Goal: Task Accomplishment & Management: Complete application form

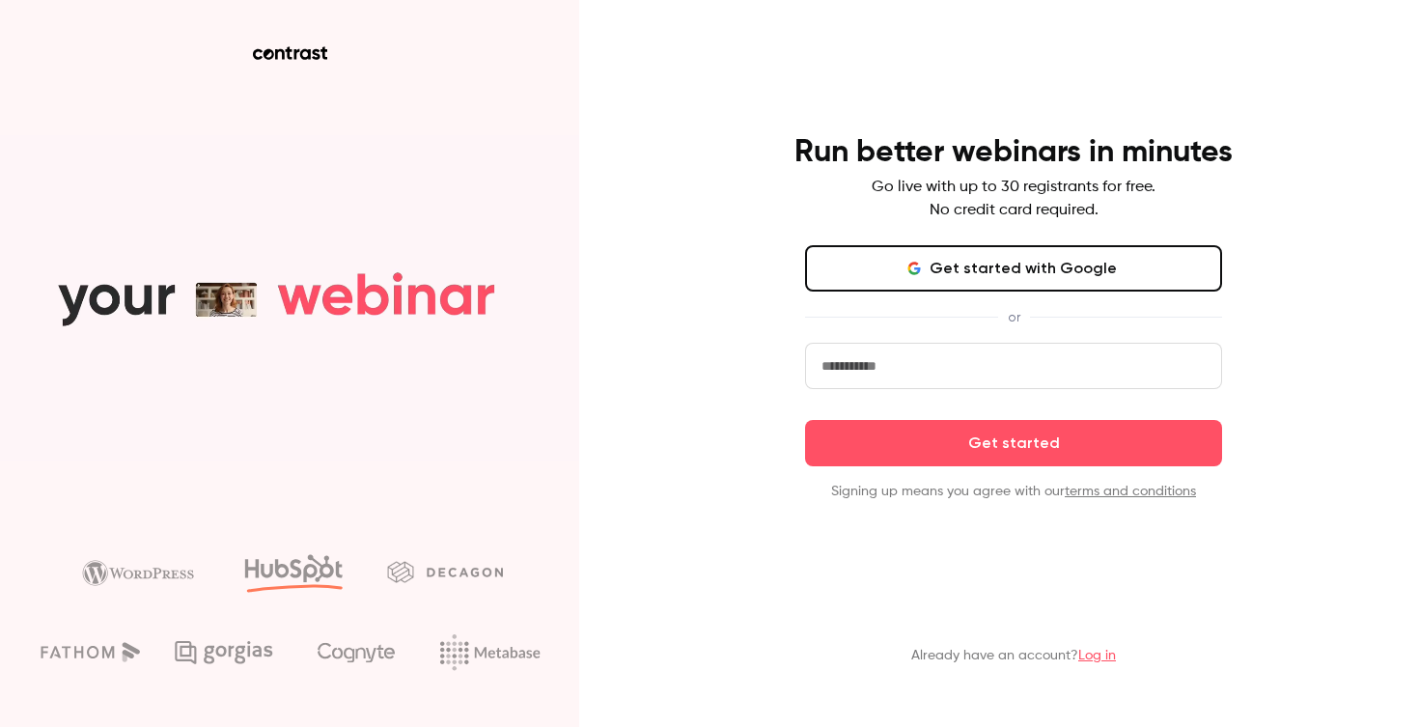
click at [967, 355] on input "email" at bounding box center [1013, 366] width 417 height 46
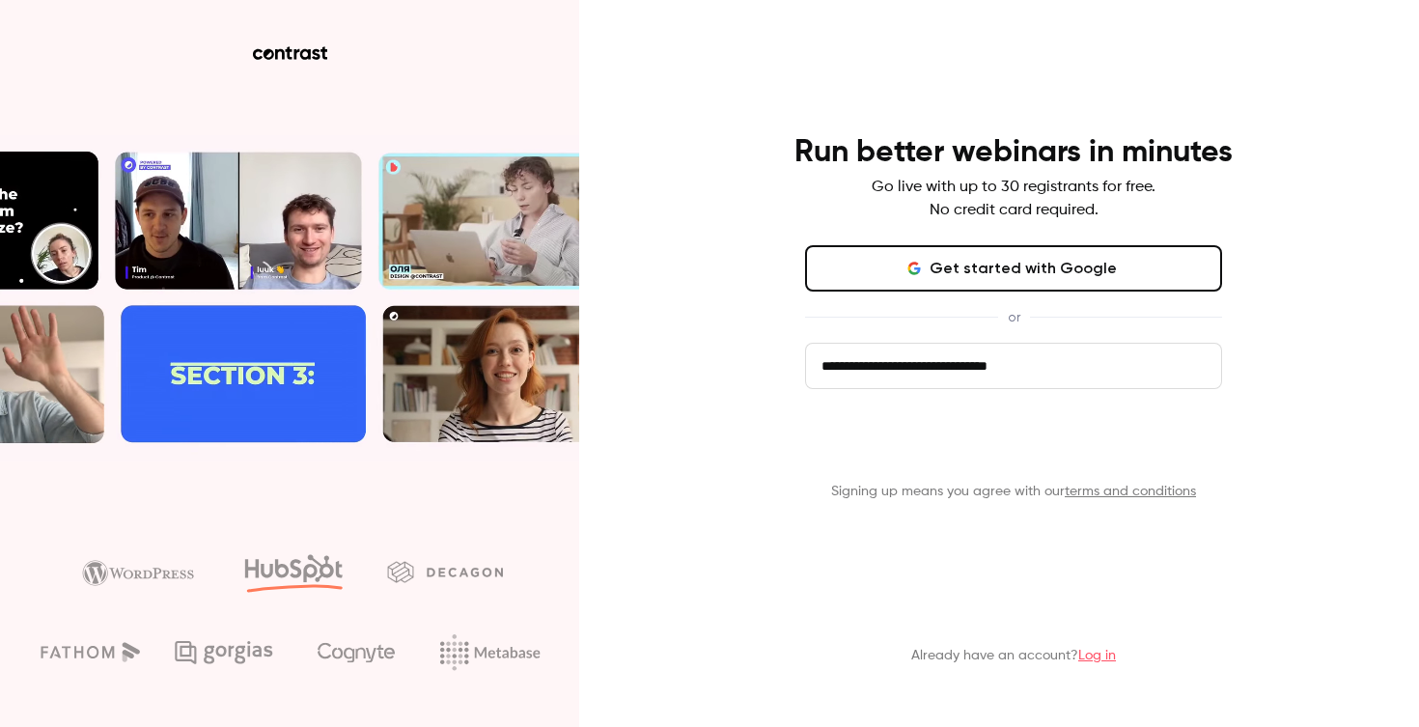
type input "**********"
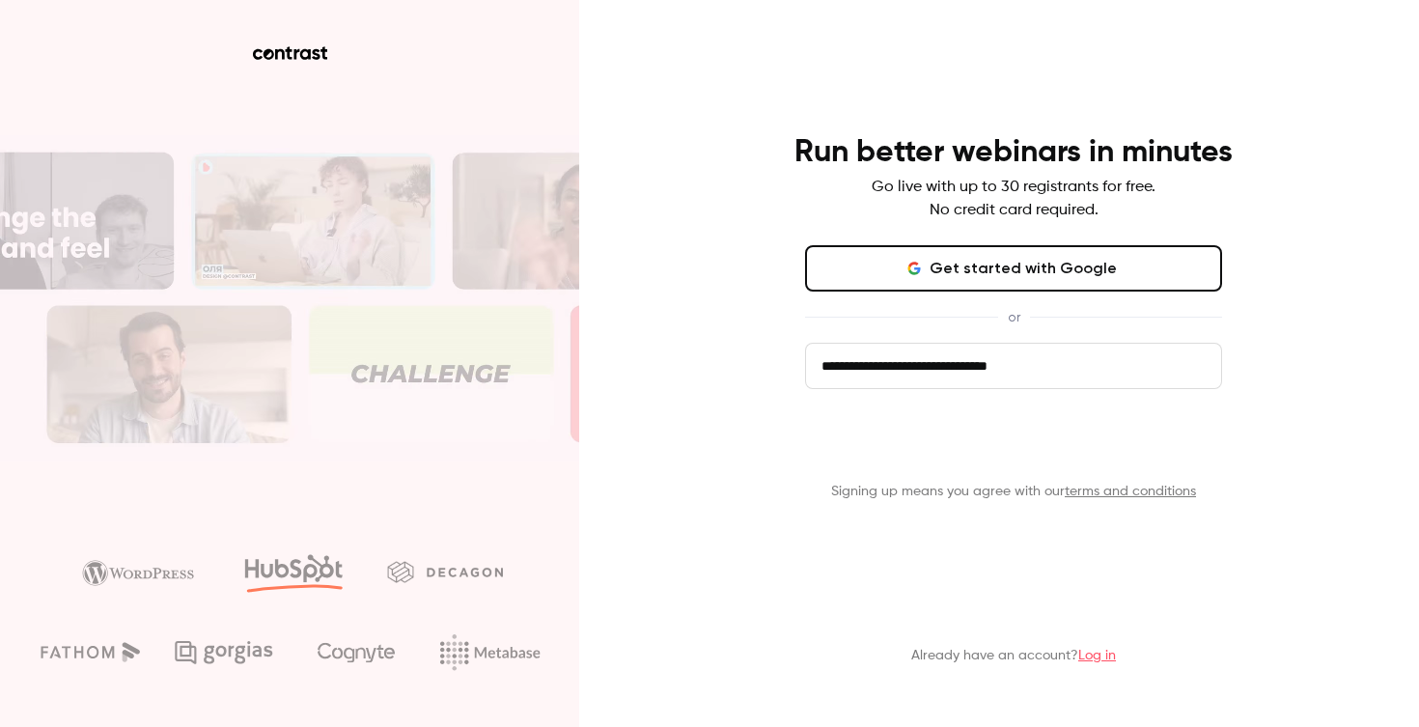
click at [1049, 440] on button "Get started" at bounding box center [1013, 443] width 417 height 46
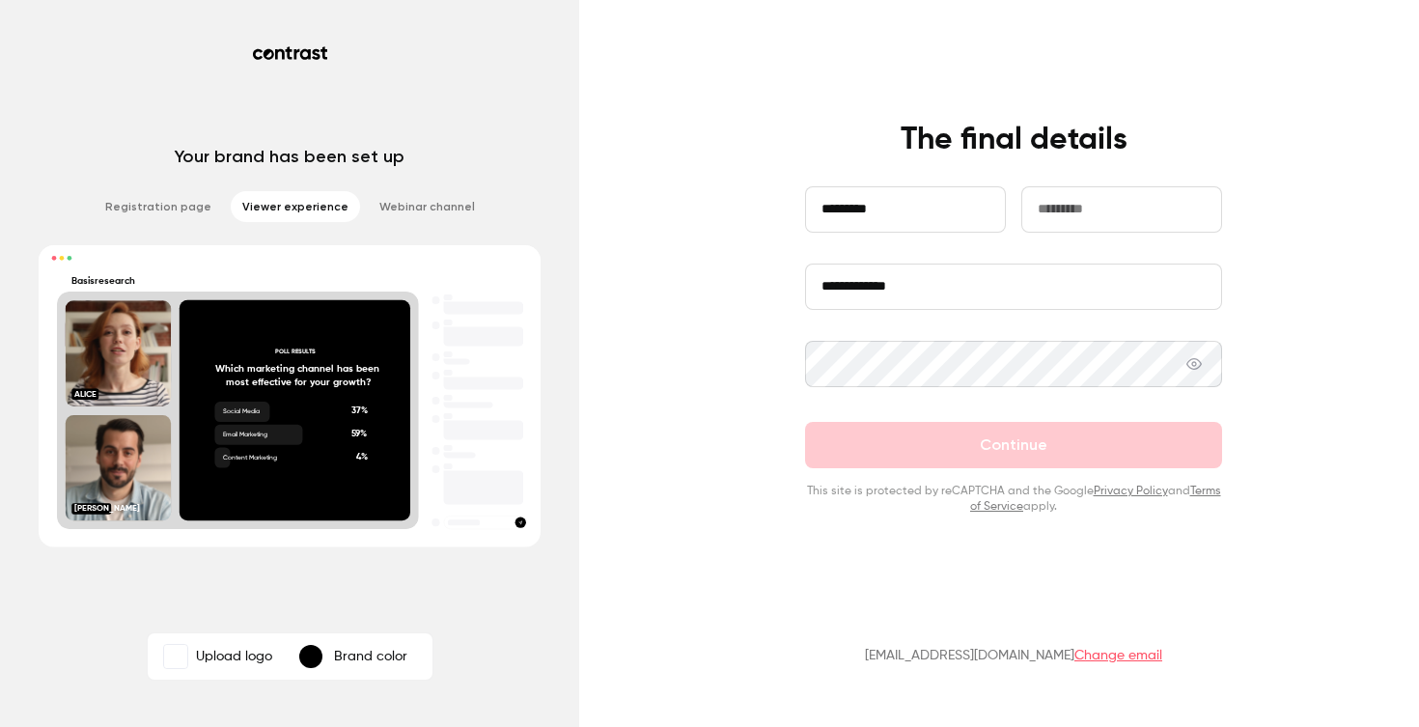
type input "*********"
type input "*****"
type input "**********"
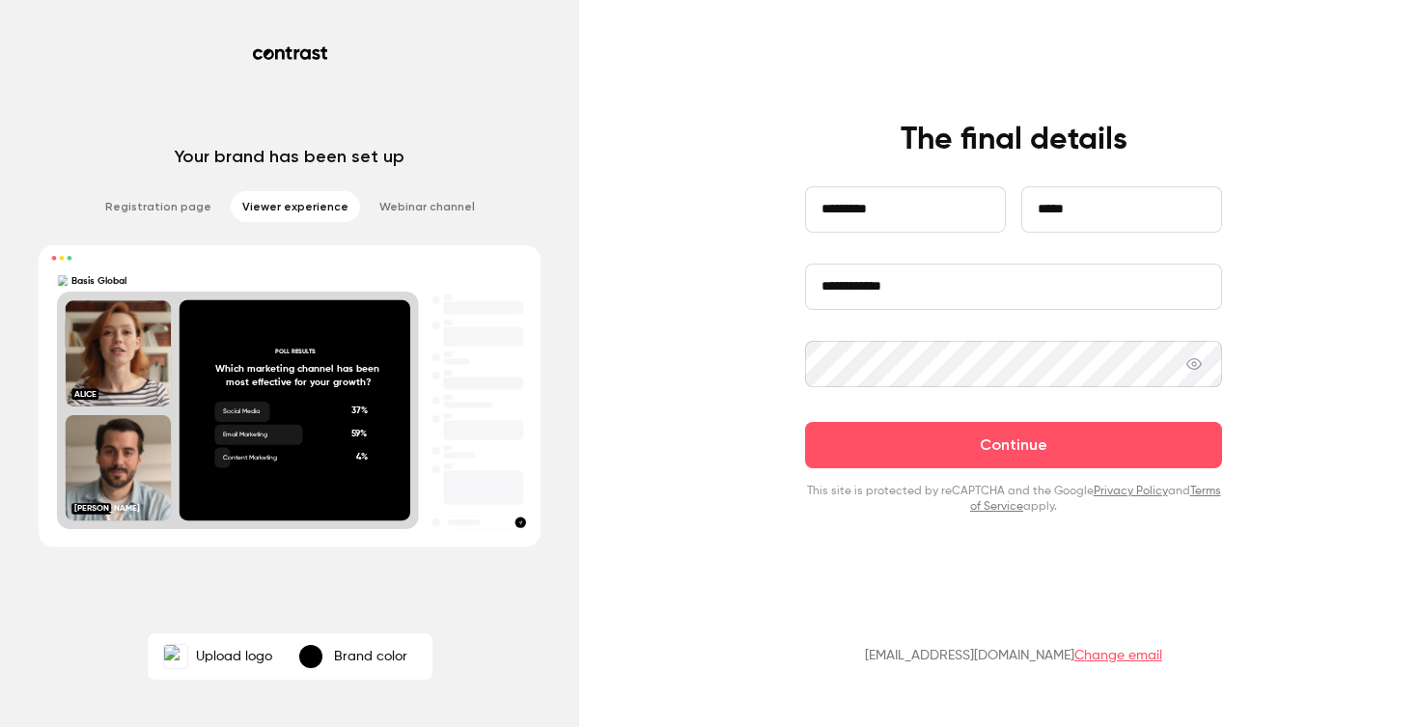
click at [1188, 370] on icon at bounding box center [1194, 363] width 15 height 15
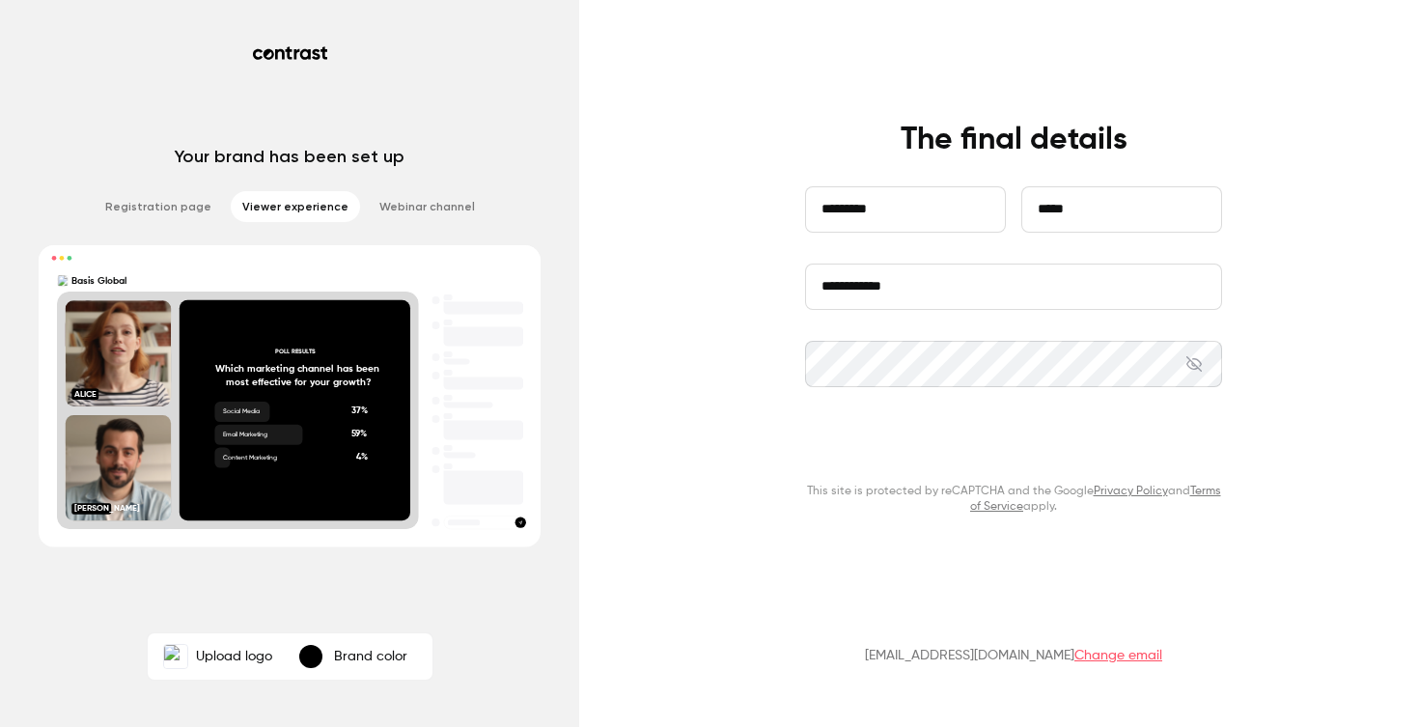
click at [1074, 434] on button "Continue" at bounding box center [1013, 445] width 417 height 46
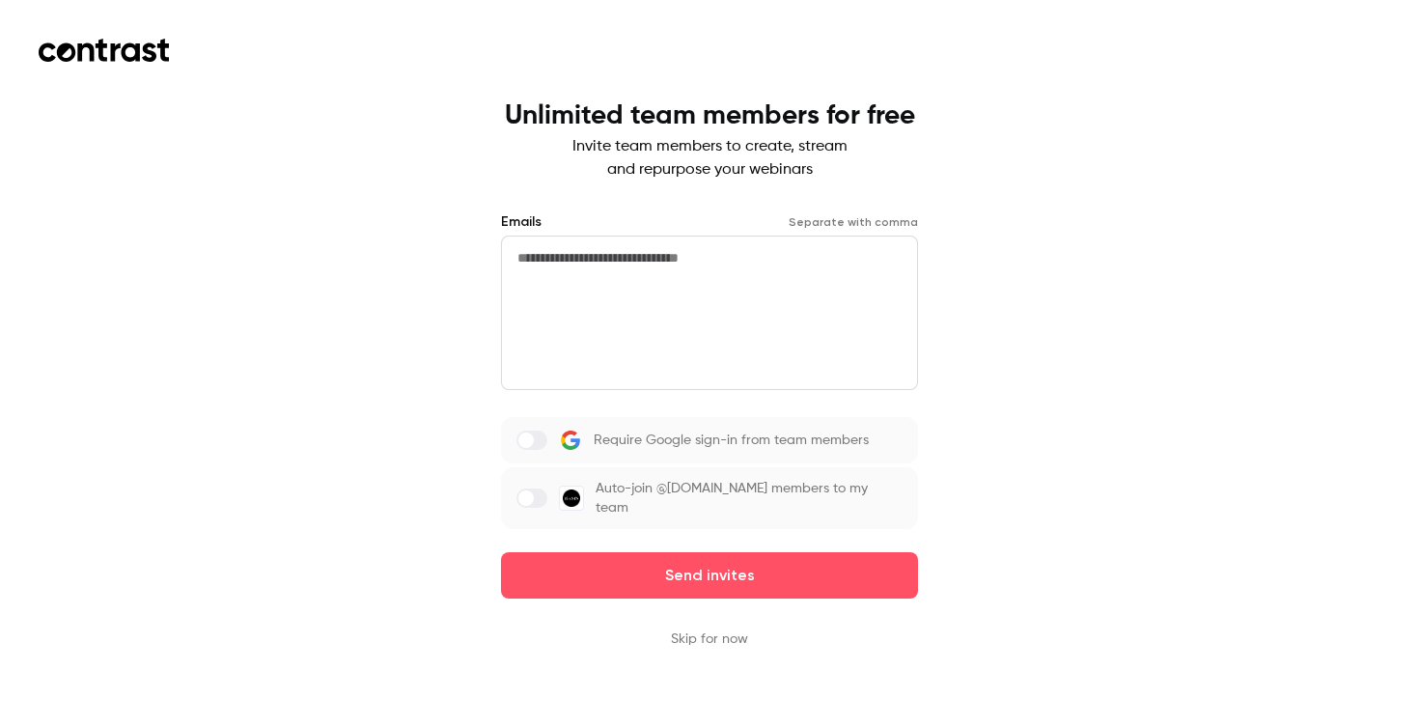
click at [575, 283] on textarea at bounding box center [709, 313] width 417 height 154
click at [528, 497] on span at bounding box center [525, 497] width 15 height 15
click at [514, 495] on label "Auto-join @[DOMAIN_NAME] members to my team" at bounding box center [709, 498] width 417 height 62
click at [628, 293] on textarea at bounding box center [709, 313] width 417 height 154
drag, startPoint x: 560, startPoint y: 256, endPoint x: 474, endPoint y: 248, distance: 86.3
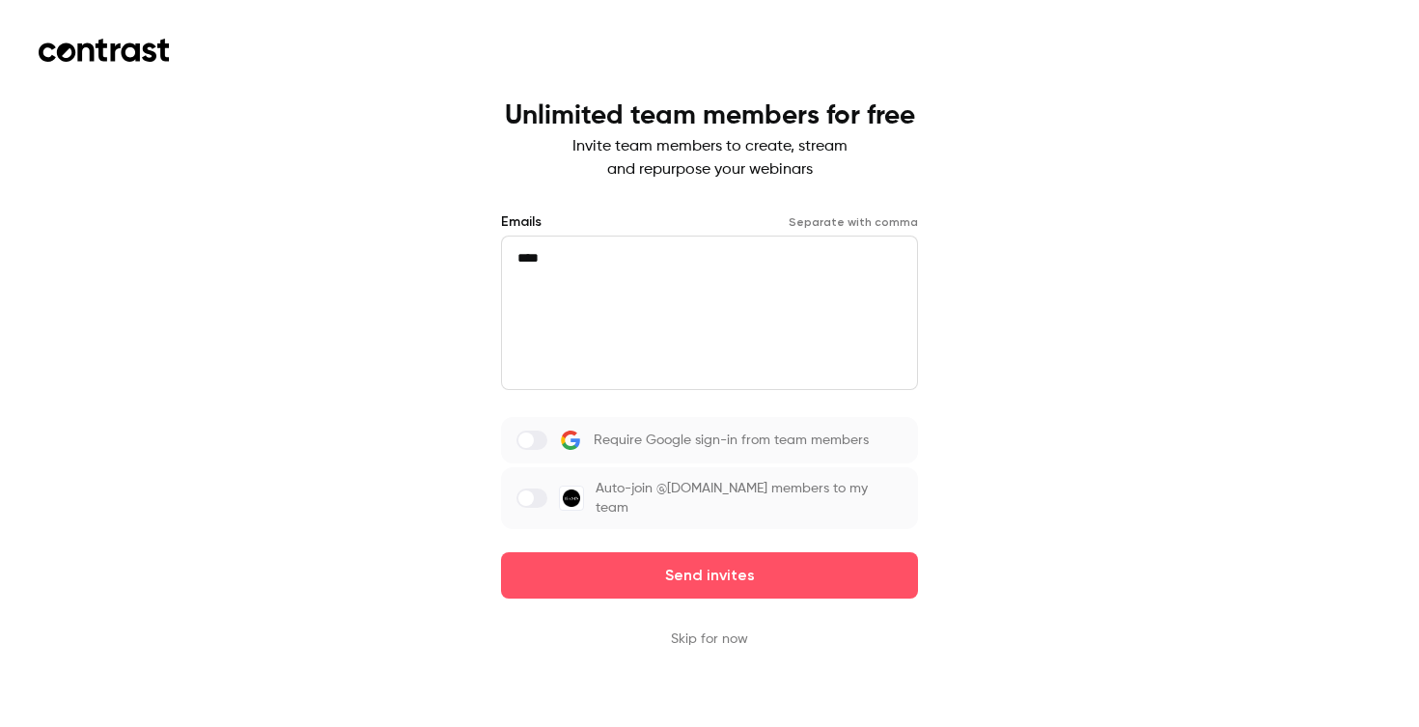
click at [474, 248] on div "Unlimited team members for free Invite team members to create, stream and repur…" at bounding box center [709, 363] width 1419 height 727
click at [364, 355] on div "**********" at bounding box center [709, 363] width 1419 height 727
click at [727, 277] on textarea "**********" at bounding box center [709, 313] width 417 height 154
type textarea "**********"
click at [1114, 357] on div "**********" at bounding box center [709, 363] width 1419 height 727
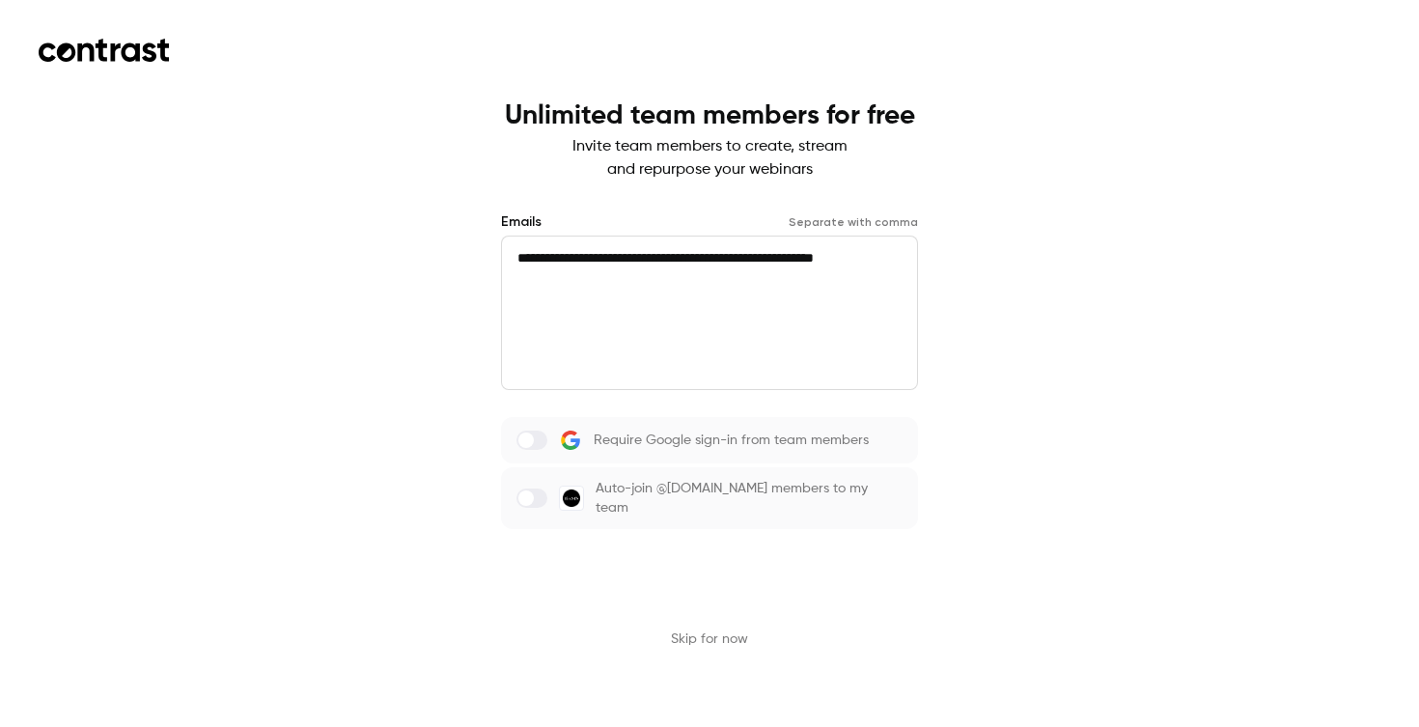
click at [716, 590] on button "Send invites" at bounding box center [709, 575] width 417 height 46
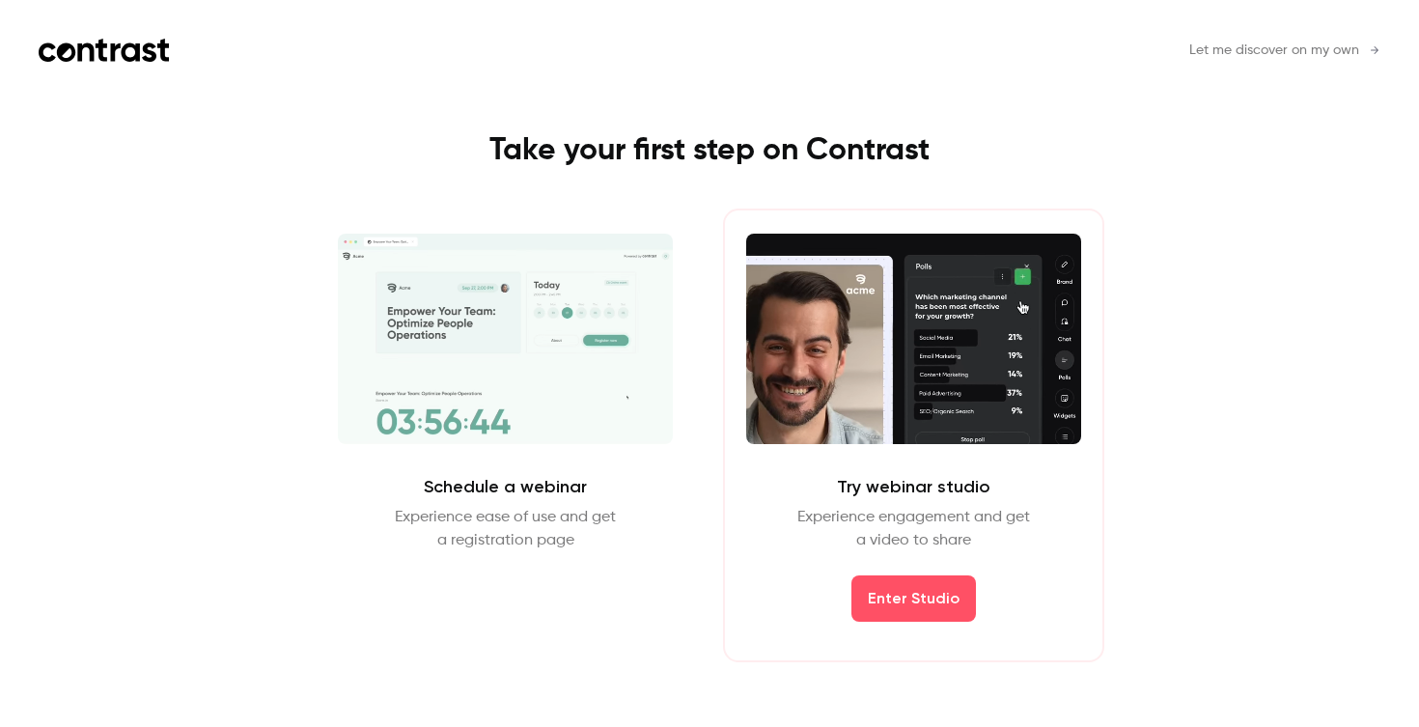
click at [1309, 58] on span "Let me discover on my own" at bounding box center [1274, 51] width 170 height 20
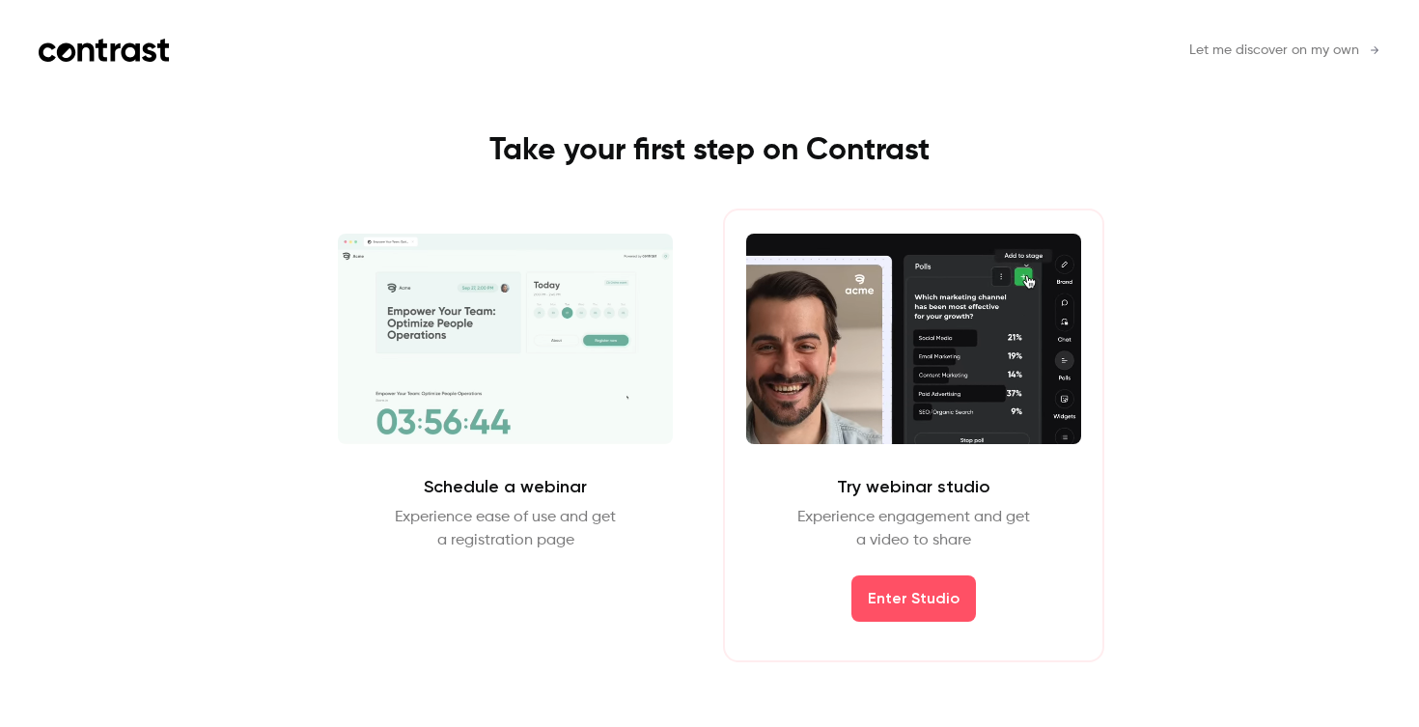
click at [1274, 45] on span "Let me discover on my own" at bounding box center [1274, 51] width 170 height 20
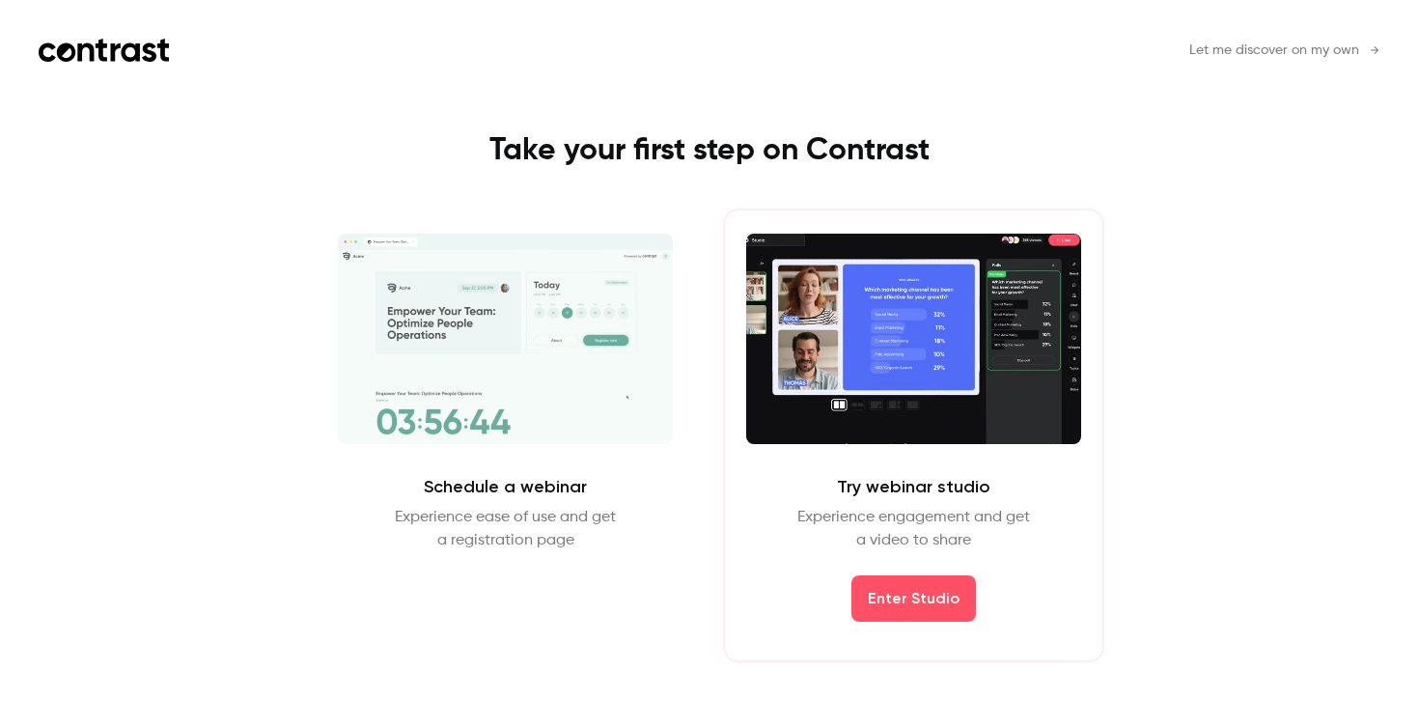
click at [1372, 61] on header "Let me discover on my own" at bounding box center [710, 70] width 1342 height 62
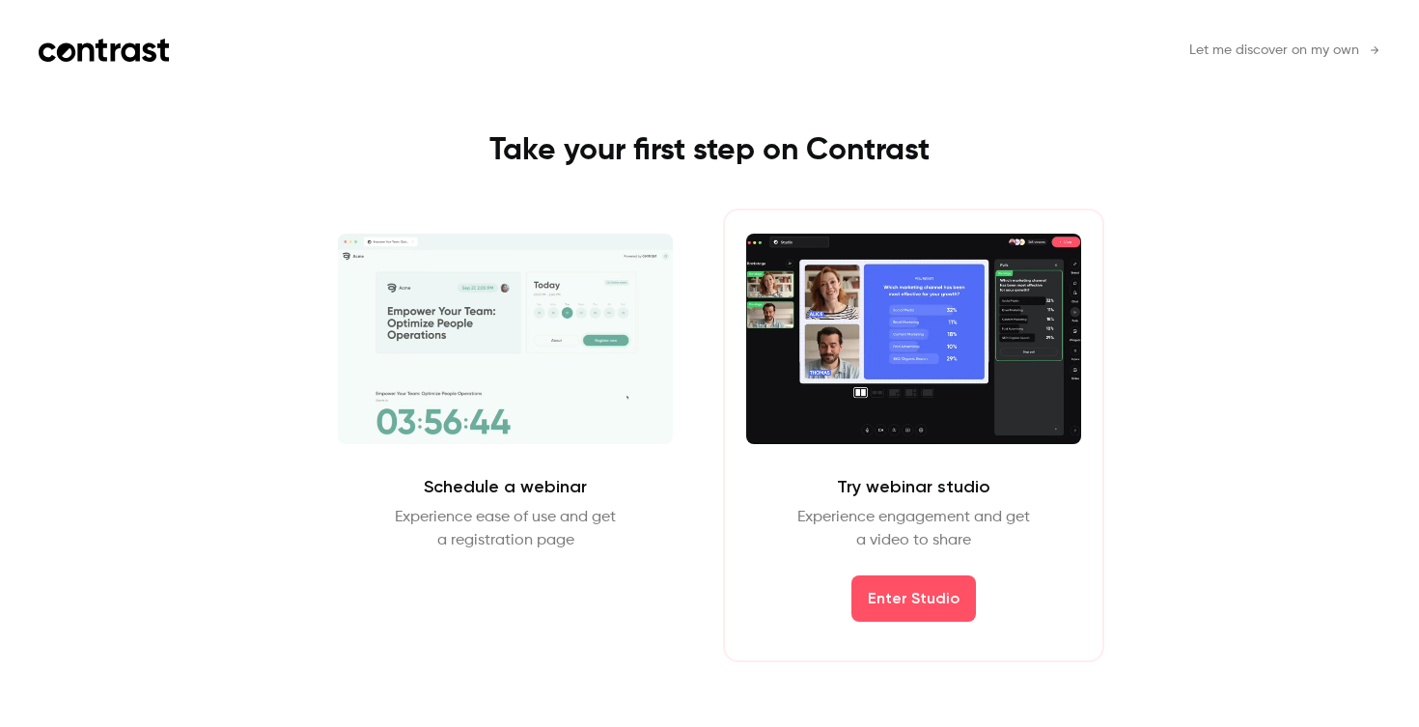
click at [1365, 50] on link "Let me discover on my own" at bounding box center [1284, 51] width 191 height 20
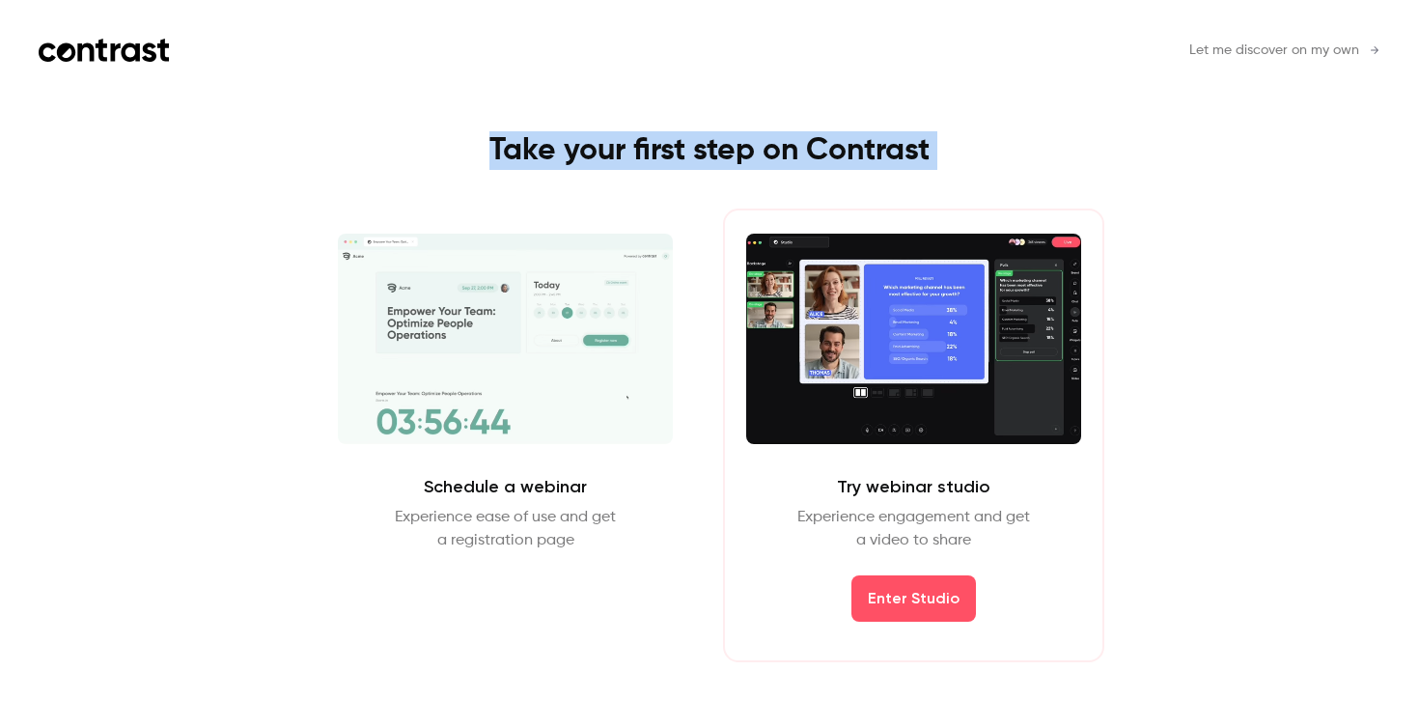
click at [1365, 50] on link "Let me discover on my own" at bounding box center [1284, 51] width 191 height 20
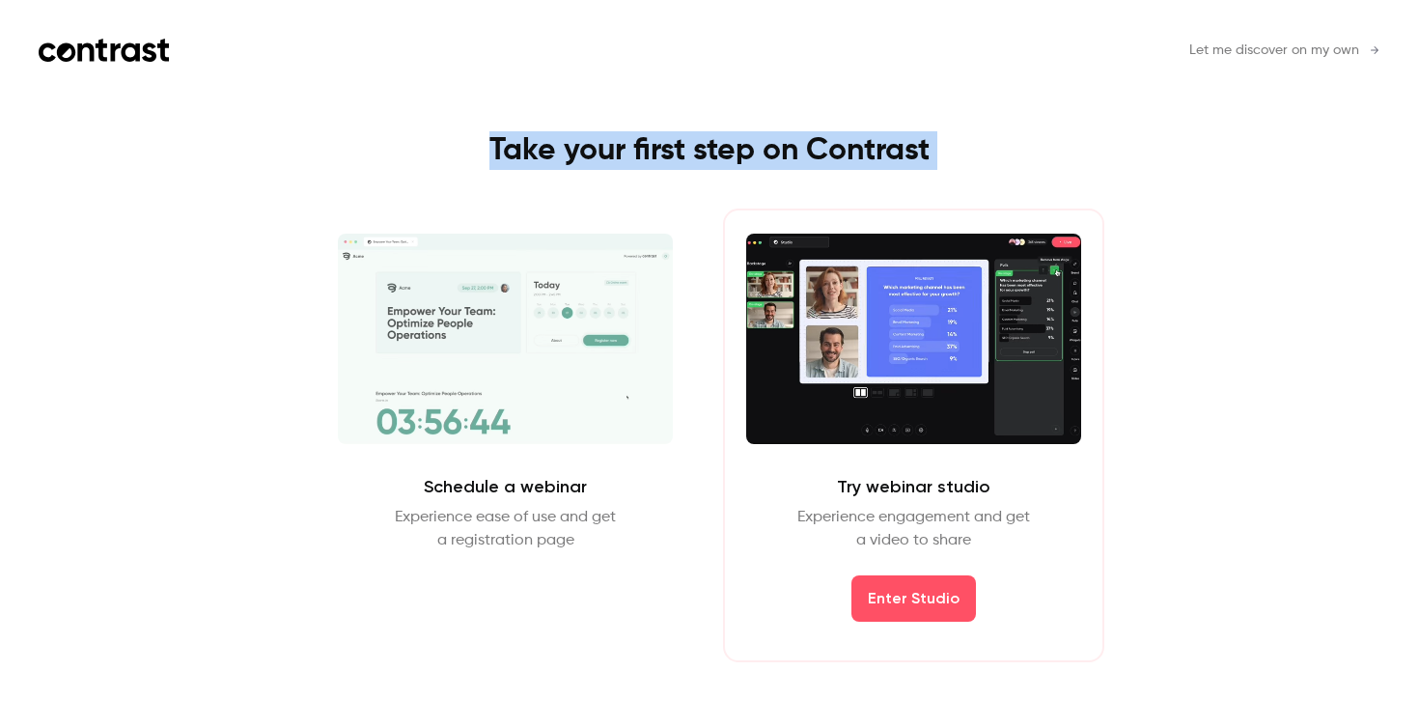
click at [1365, 50] on link "Let me discover on my own" at bounding box center [1284, 51] width 191 height 20
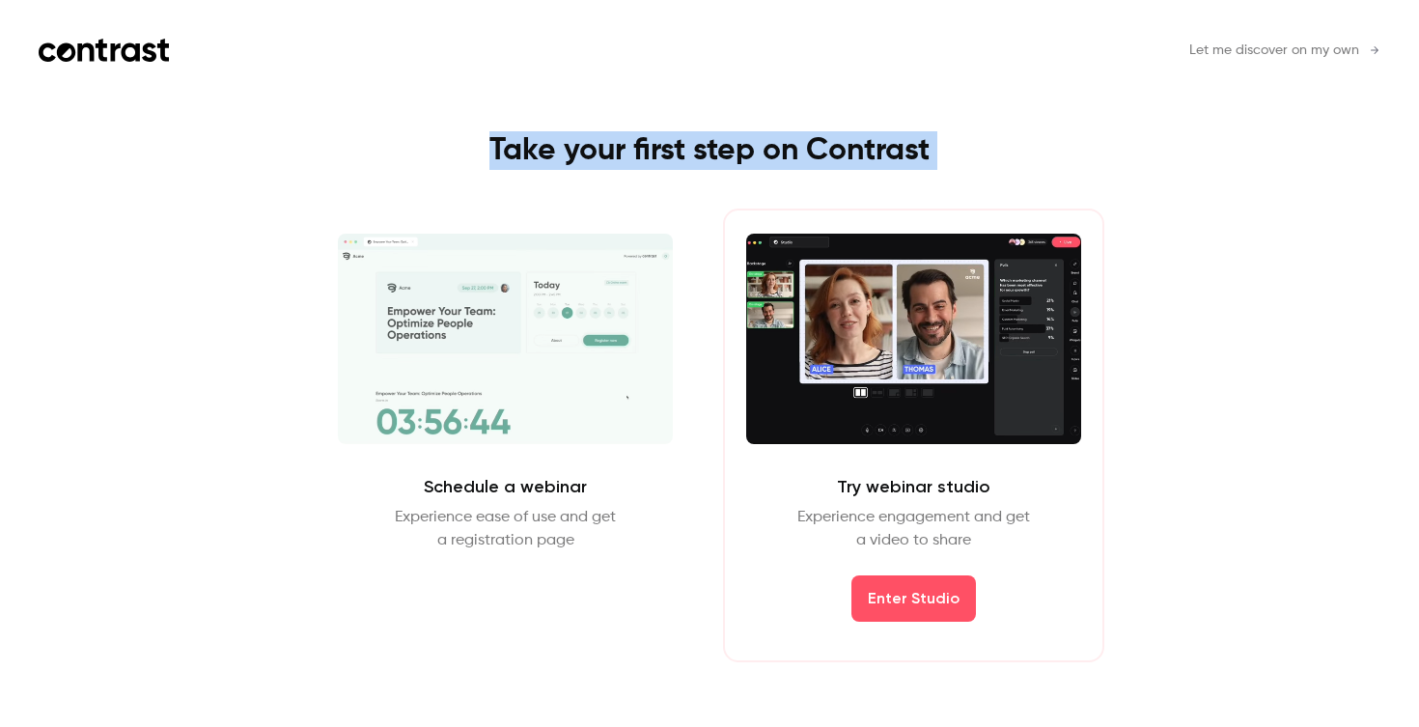
click at [1365, 50] on link "Let me discover on my own" at bounding box center [1284, 51] width 191 height 20
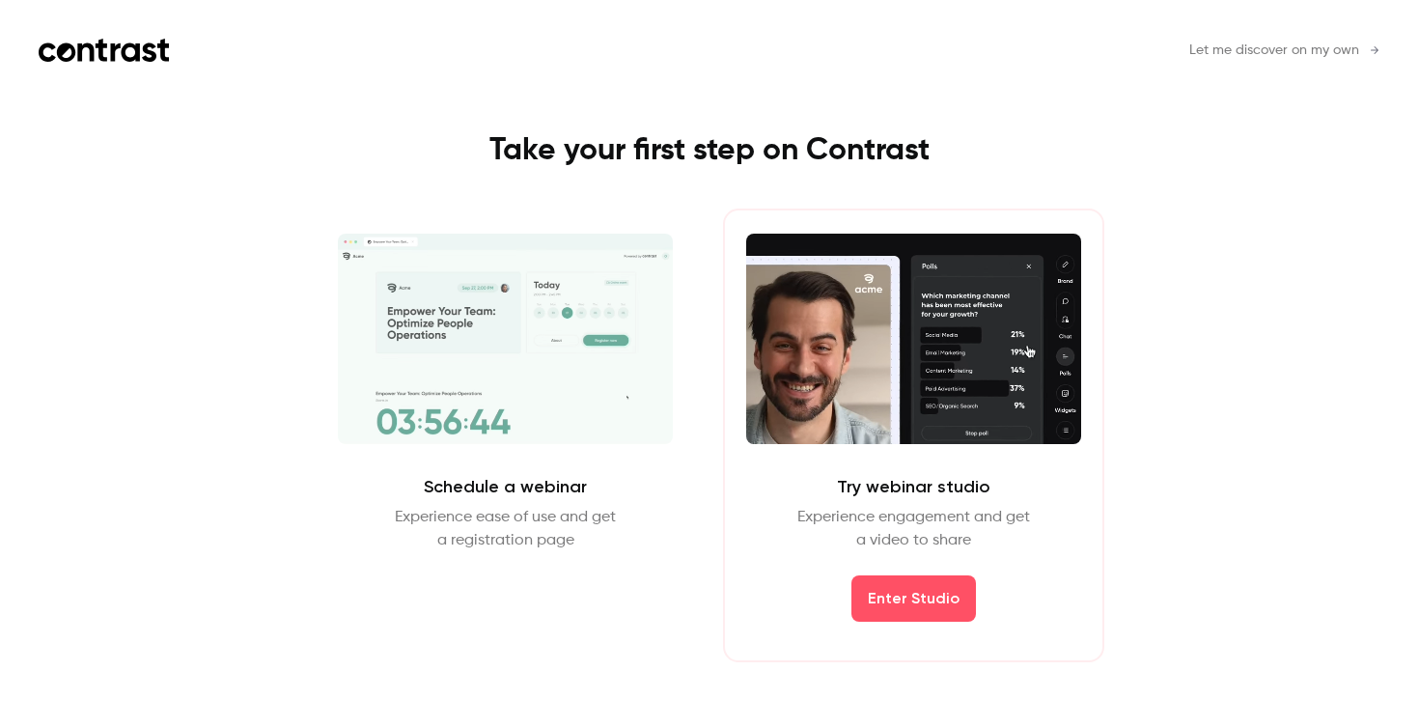
click at [1286, 217] on div "Let me discover on my own Take your first step on Contrast Schedule a webinar E…" at bounding box center [709, 363] width 1419 height 727
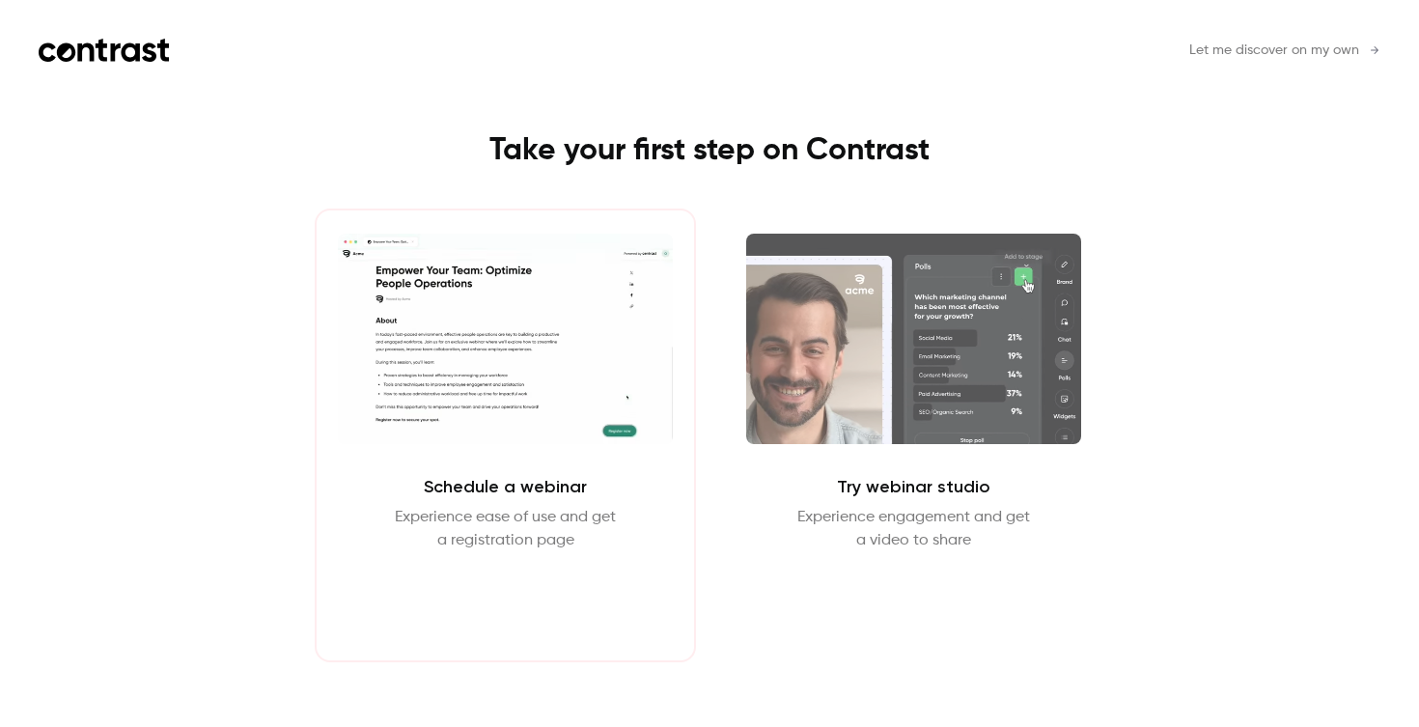
click at [490, 598] on button "Schedule webinar" at bounding box center [505, 598] width 165 height 46
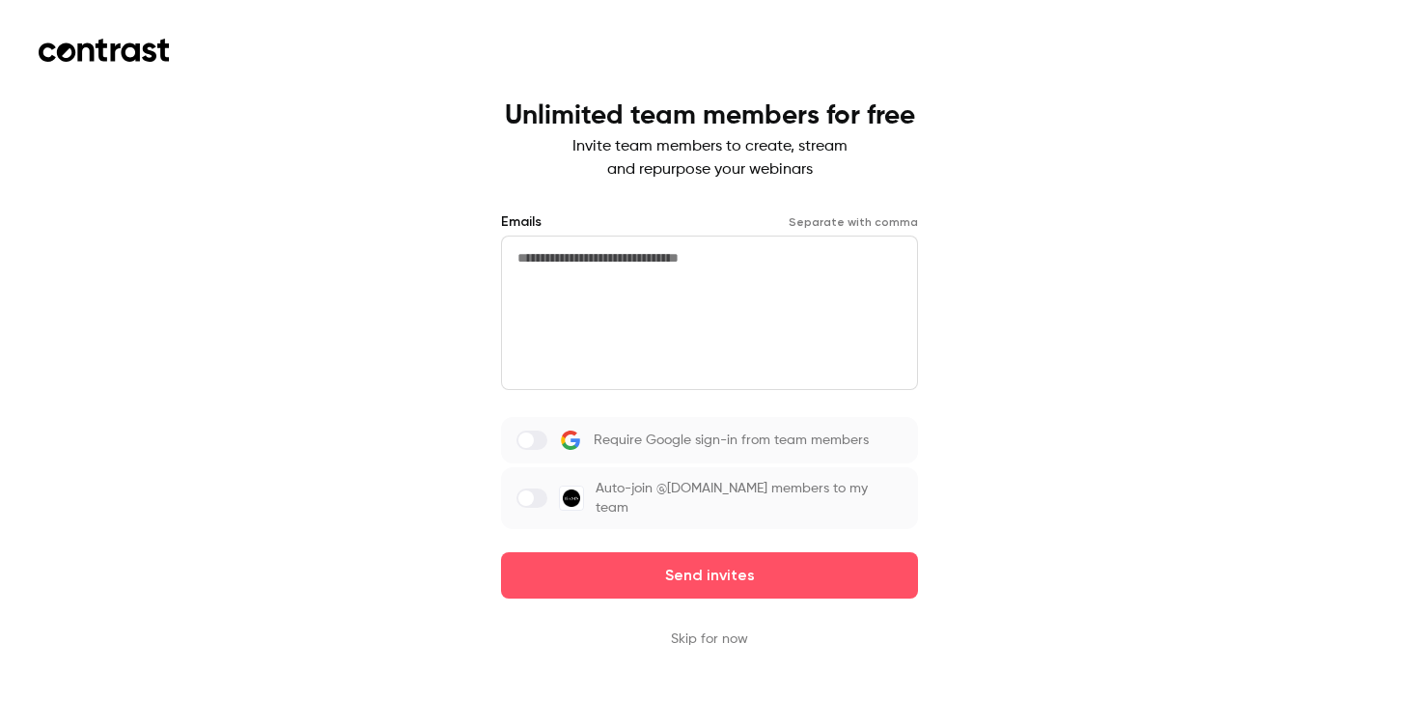
click at [679, 259] on textarea at bounding box center [709, 313] width 417 height 154
click at [715, 649] on div "Unlimited team members for free Invite team members to create, stream and repur…" at bounding box center [709, 363] width 1419 height 727
click at [715, 643] on button "Skip for now" at bounding box center [709, 638] width 77 height 19
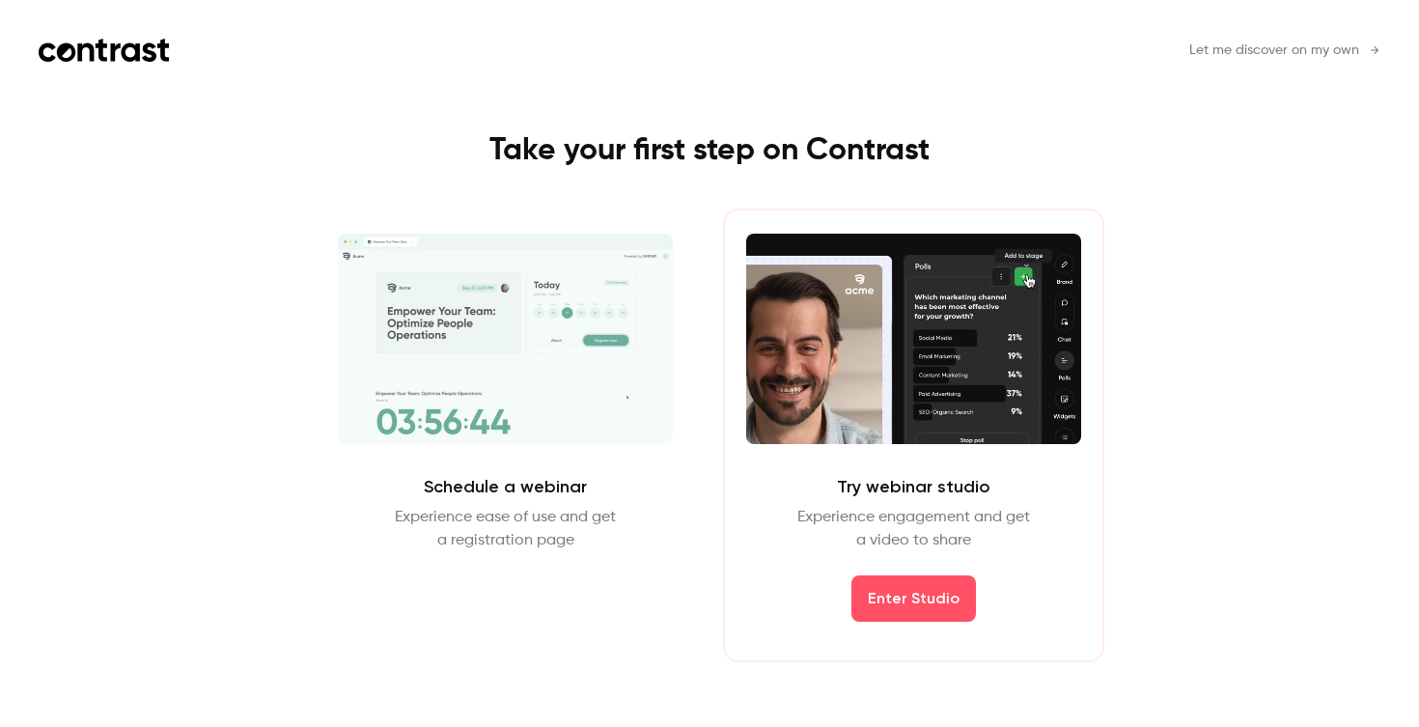
click at [1290, 39] on header "Let me discover on my own" at bounding box center [710, 70] width 1342 height 62
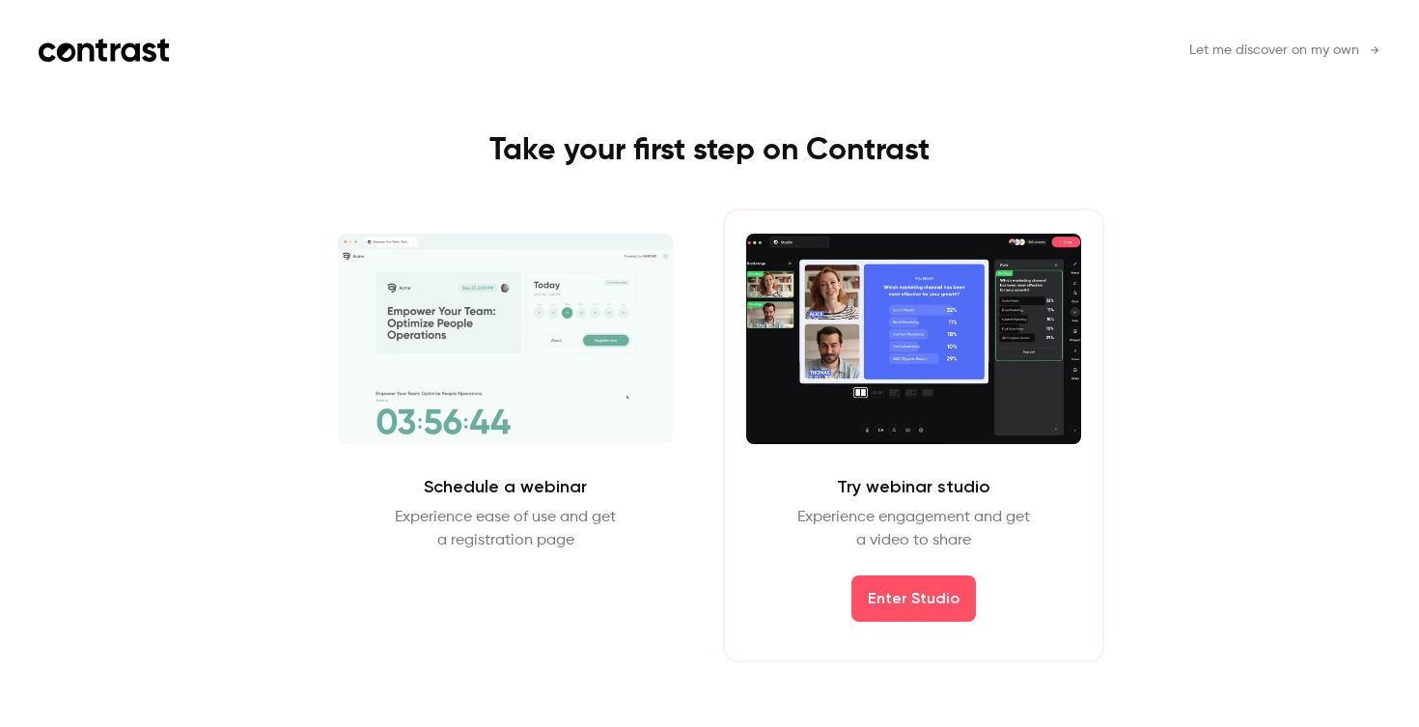
click at [1290, 54] on span "Let me discover on my own" at bounding box center [1274, 51] width 170 height 20
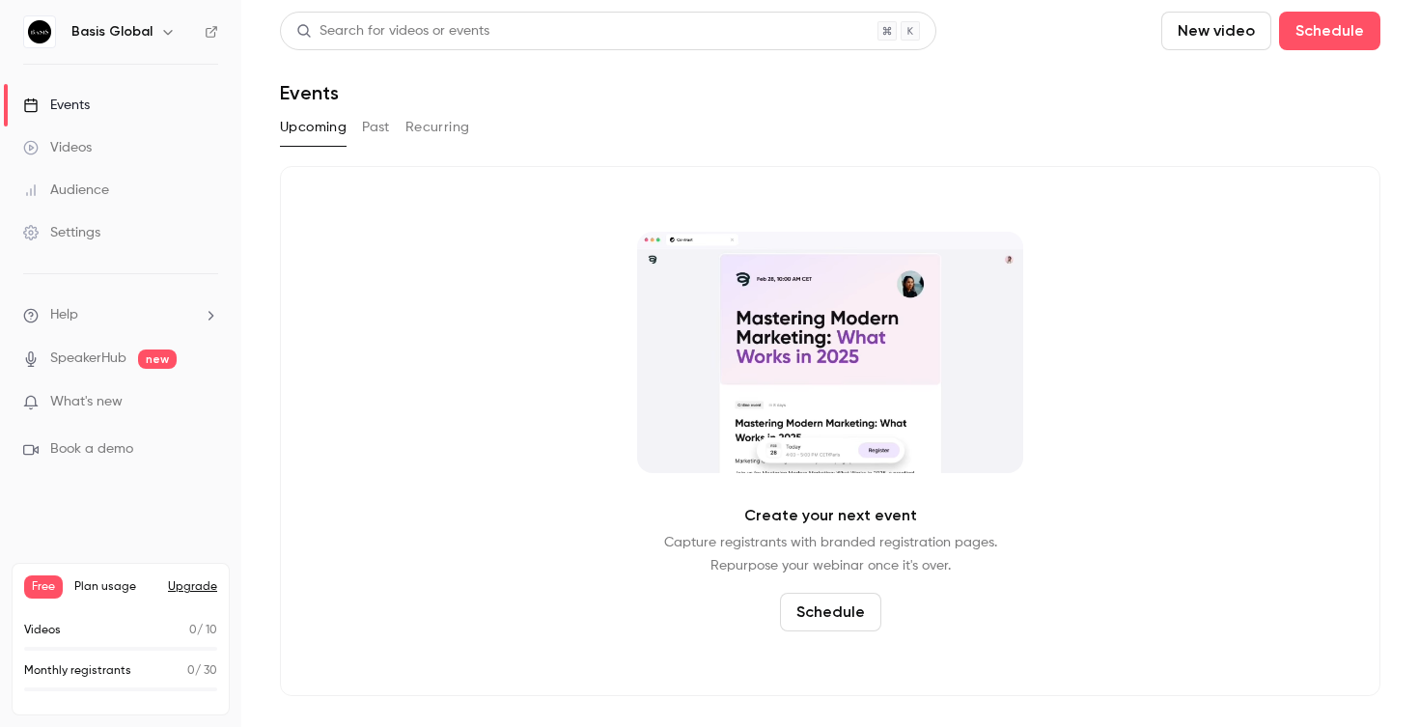
click at [93, 449] on span "Book a demo" at bounding box center [91, 449] width 83 height 20
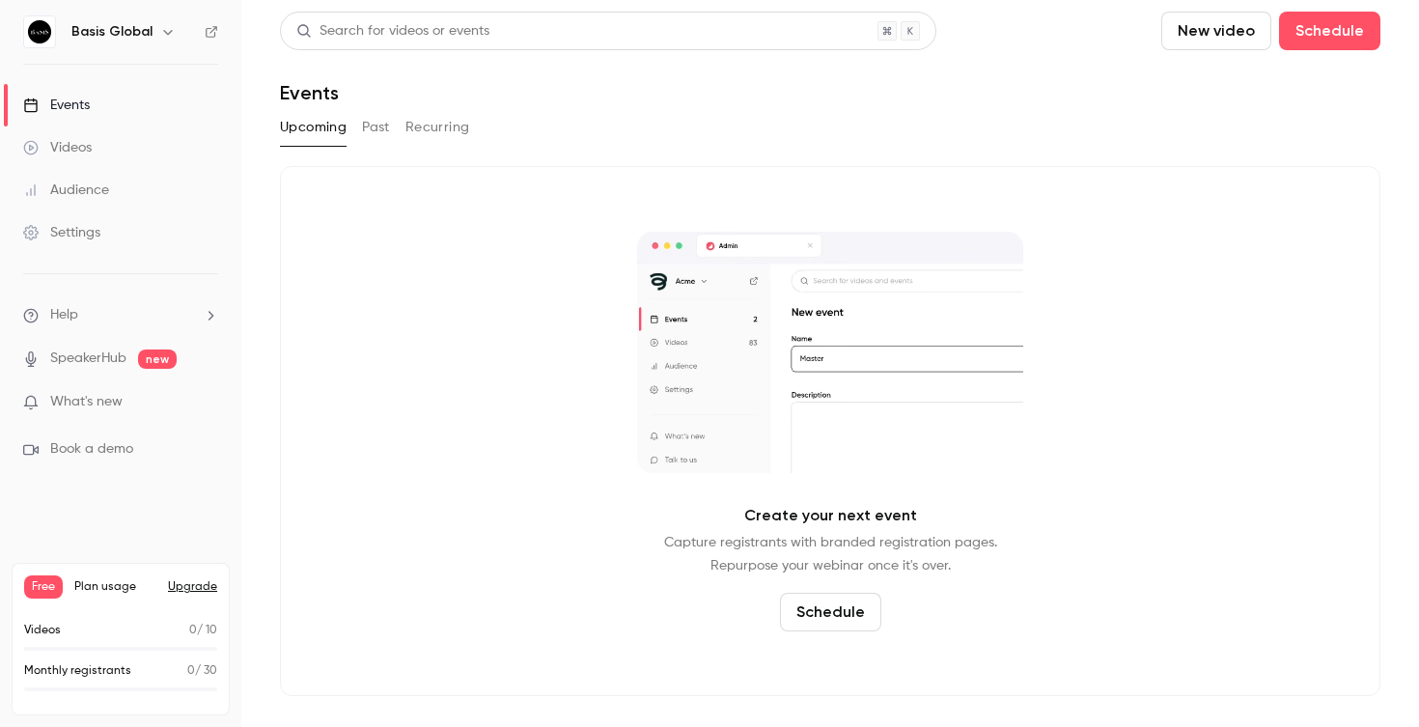
click at [113, 408] on span "What's new" at bounding box center [86, 402] width 72 height 20
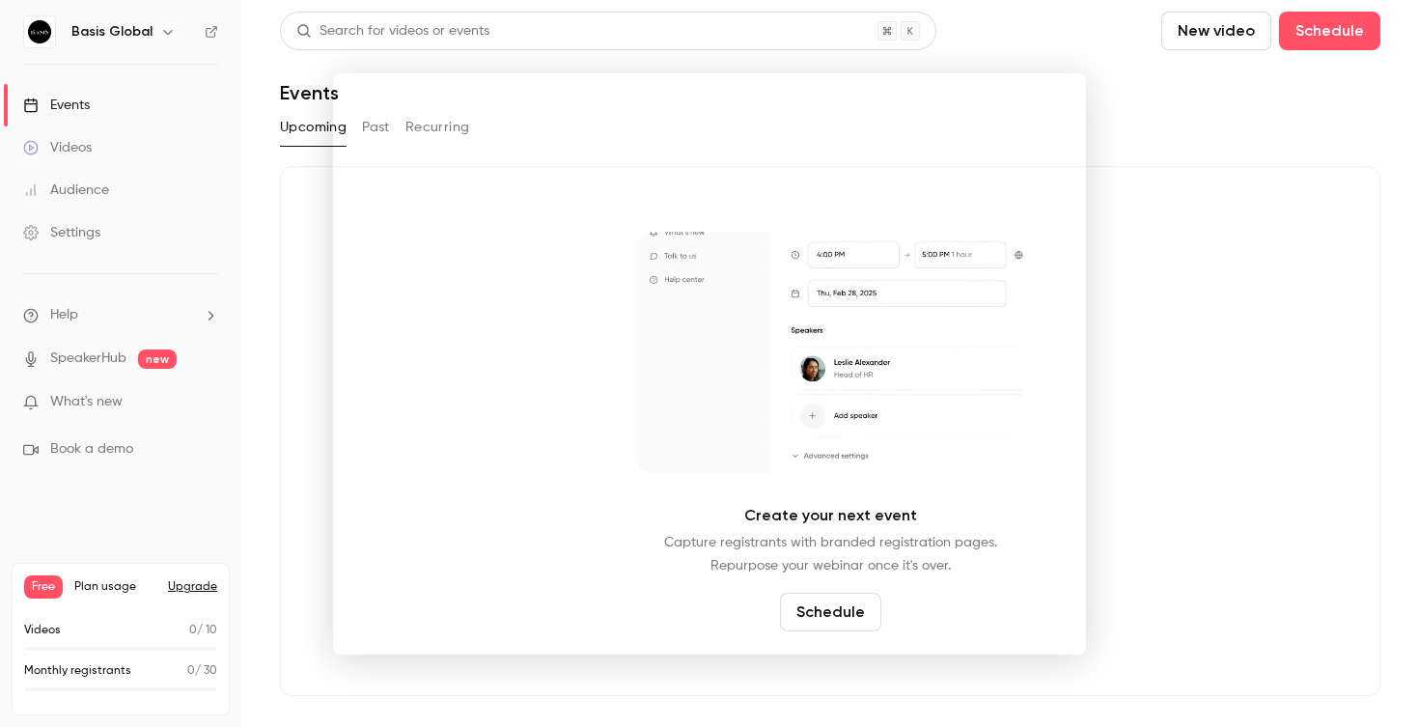
click at [292, 407] on div at bounding box center [709, 363] width 1419 height 727
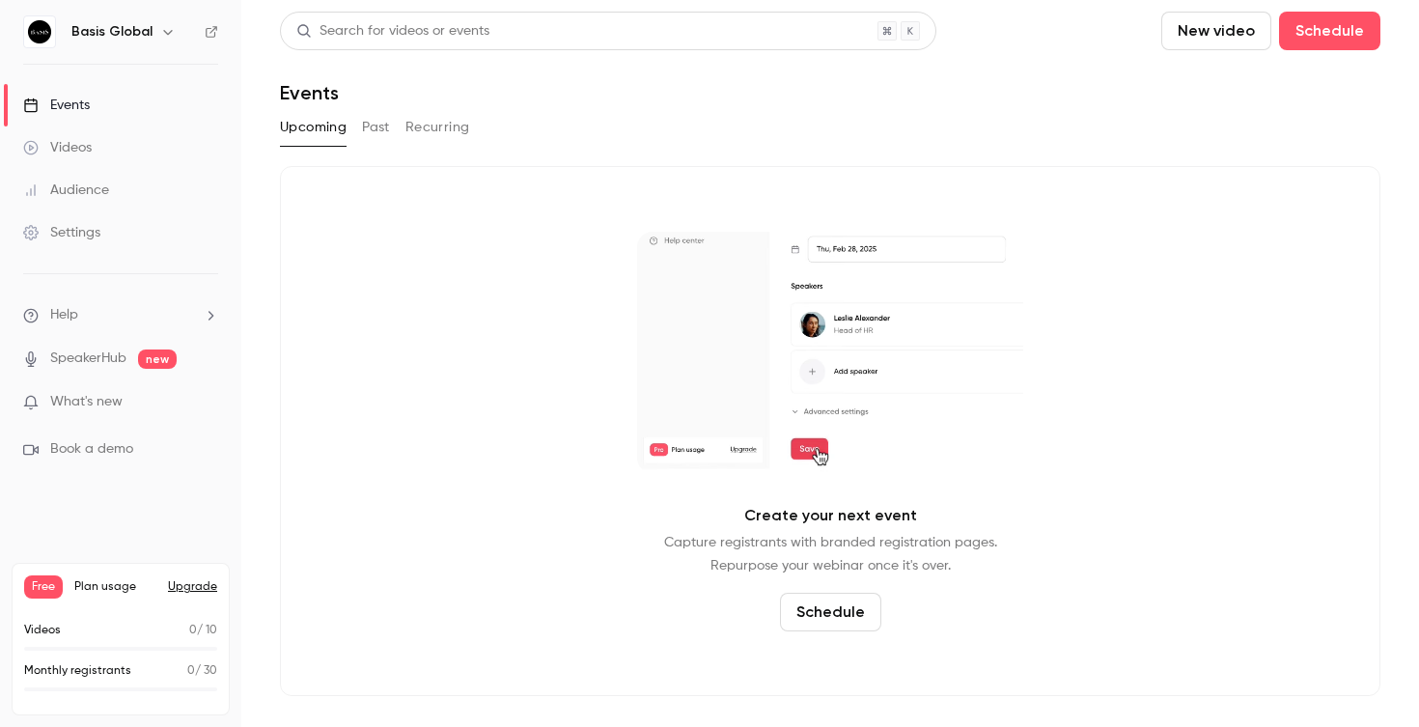
click at [98, 350] on link "SpeakerHub" at bounding box center [88, 359] width 76 height 20
click at [96, 148] on link "Videos" at bounding box center [120, 147] width 241 height 42
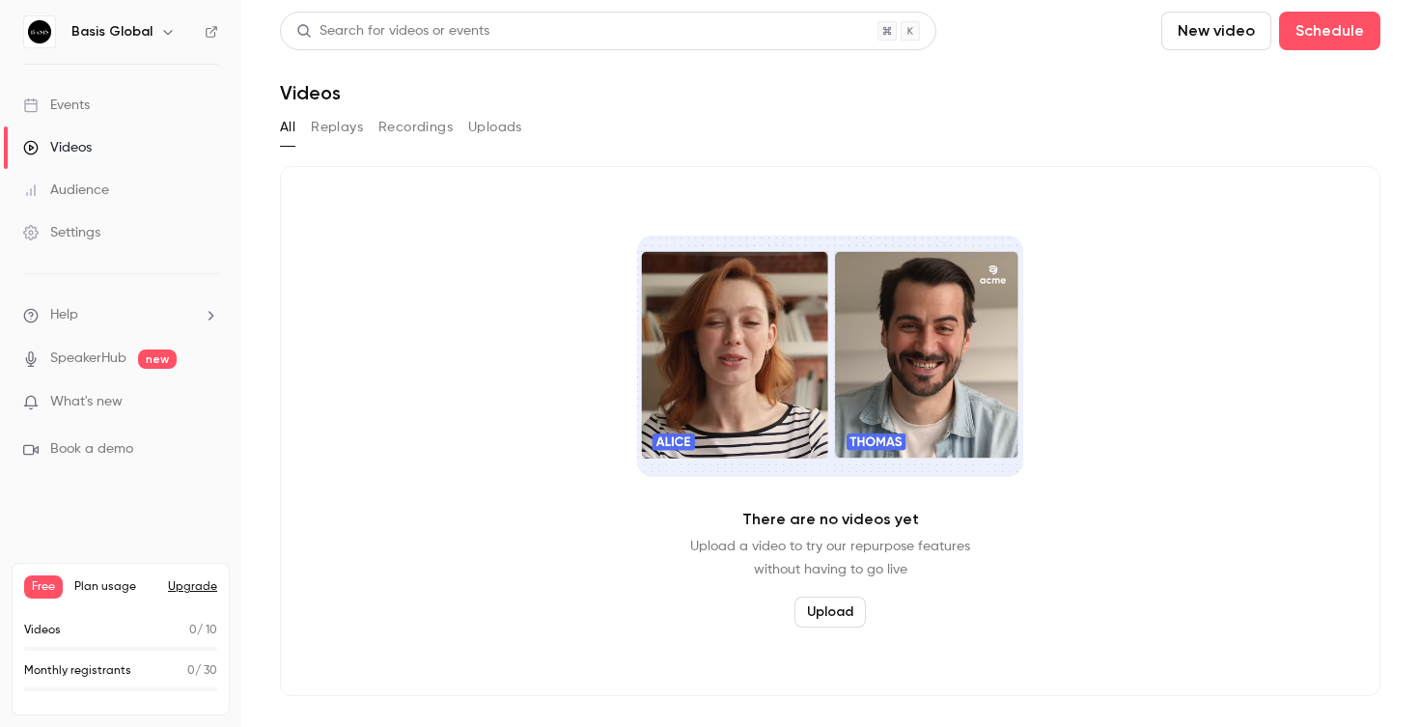
click at [74, 110] on div "Events" at bounding box center [56, 105] width 67 height 19
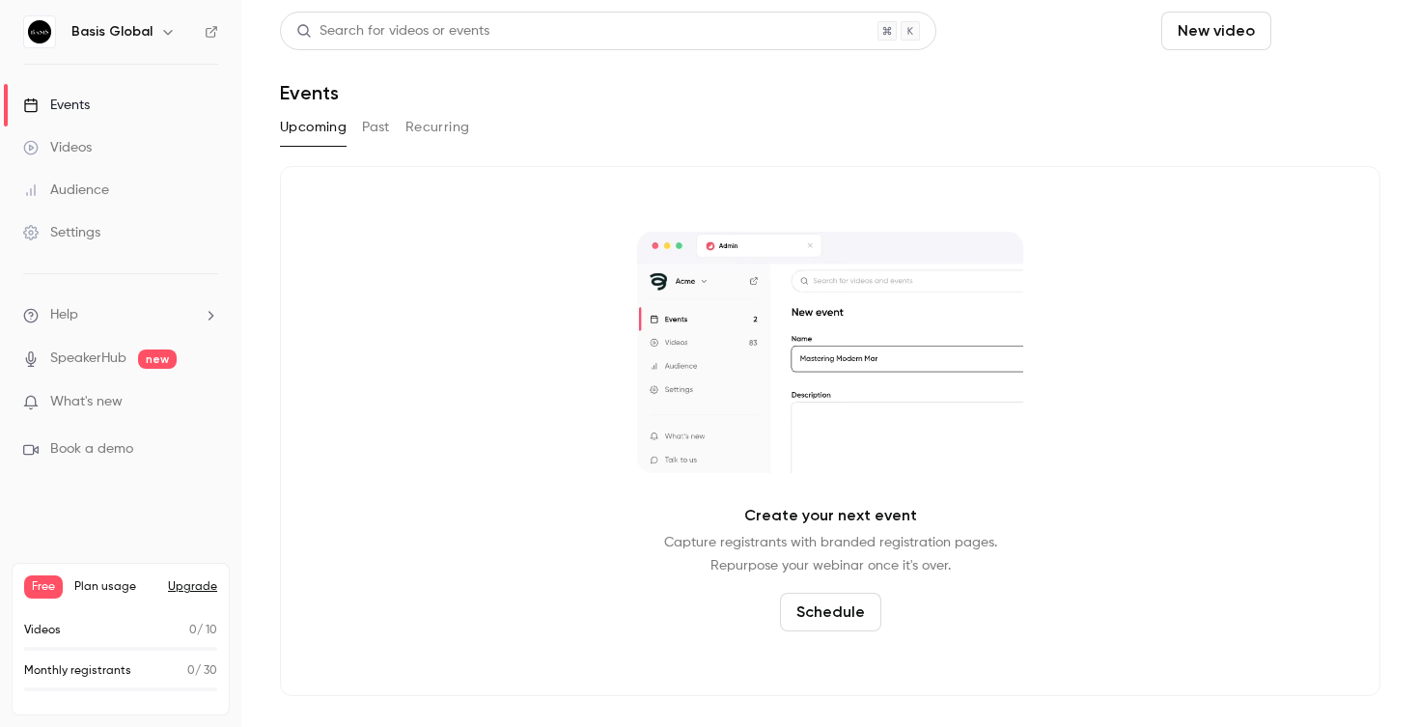
click at [1279, 39] on button "Schedule" at bounding box center [1329, 31] width 101 height 39
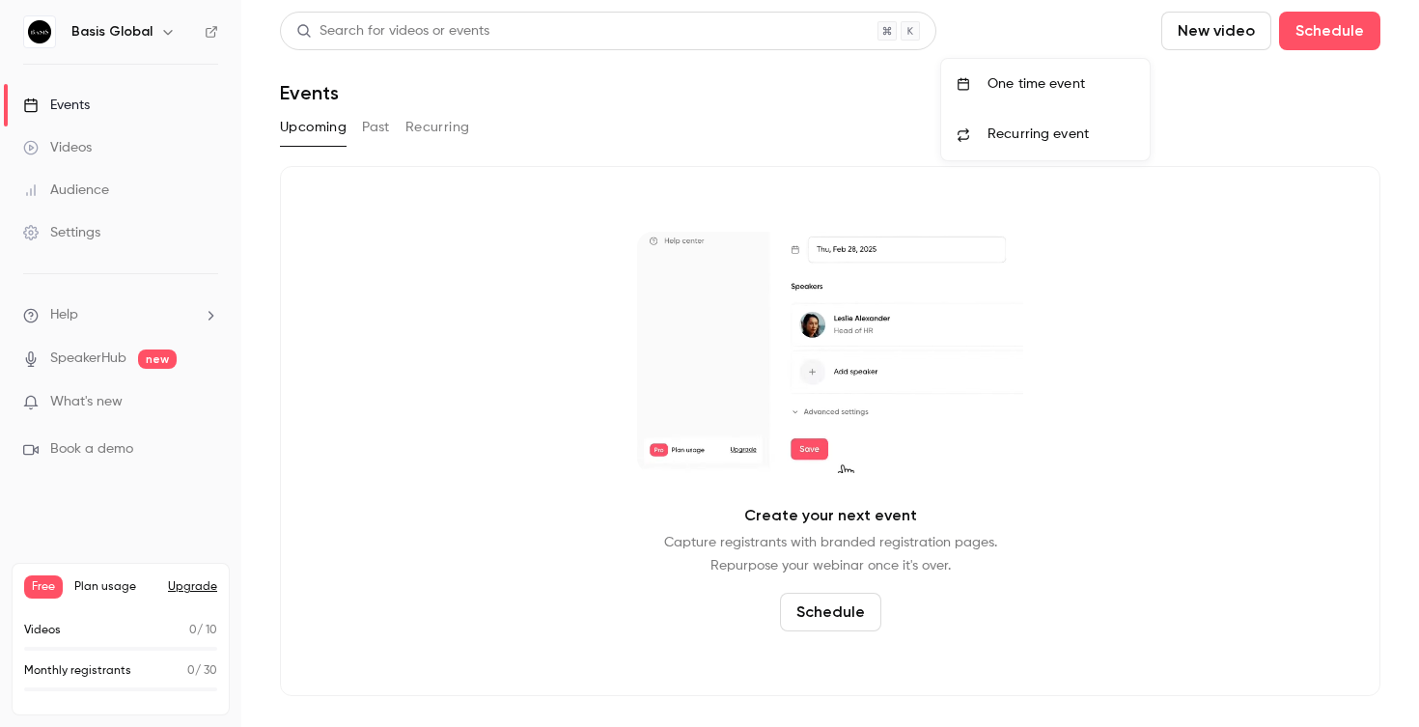
click at [1046, 92] on div "One time event" at bounding box center [1061, 83] width 147 height 19
